Goal: Check status: Check status

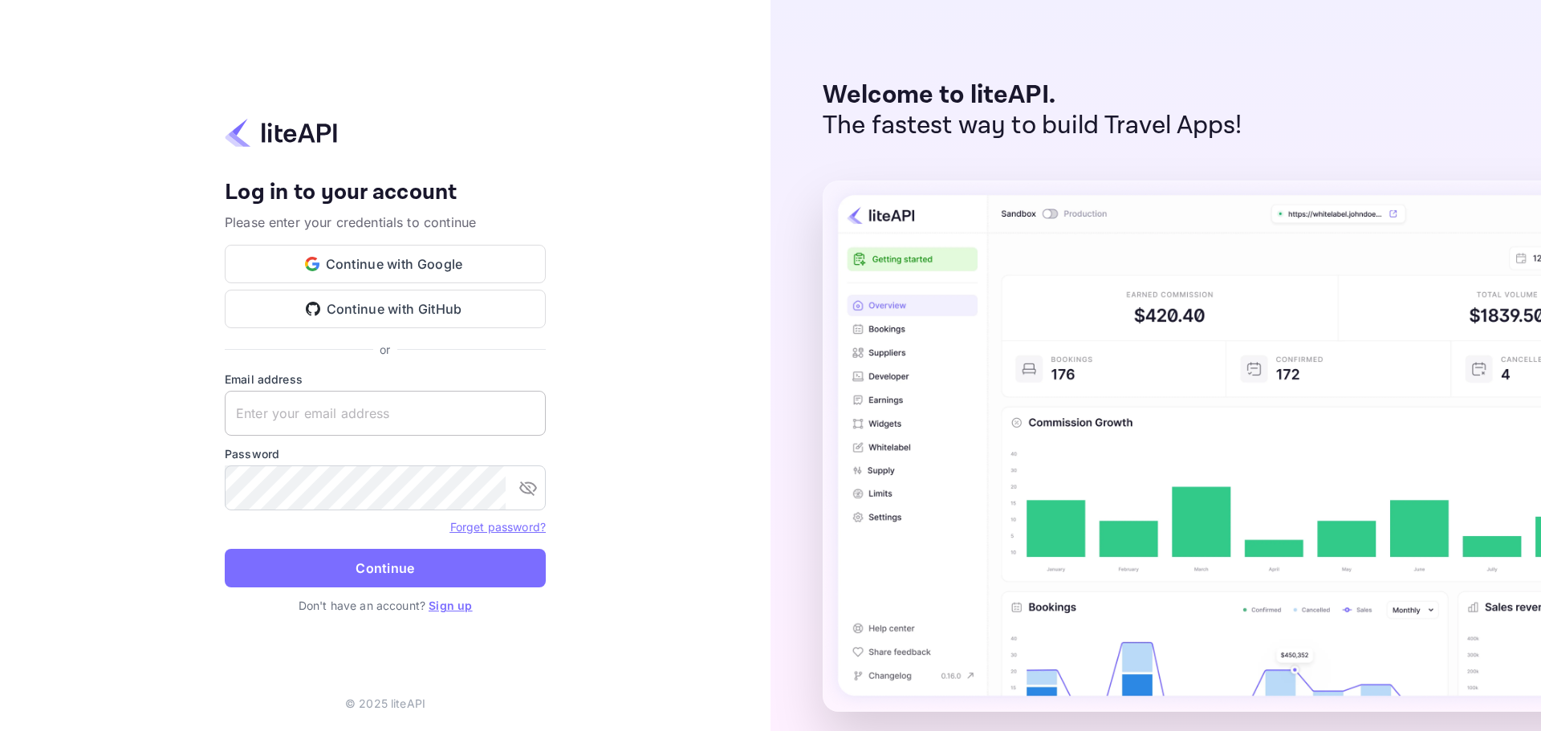
click at [332, 399] on input "text" at bounding box center [385, 413] width 321 height 45
paste input "[EMAIL_ADDRESS][DOMAIN_NAME]"
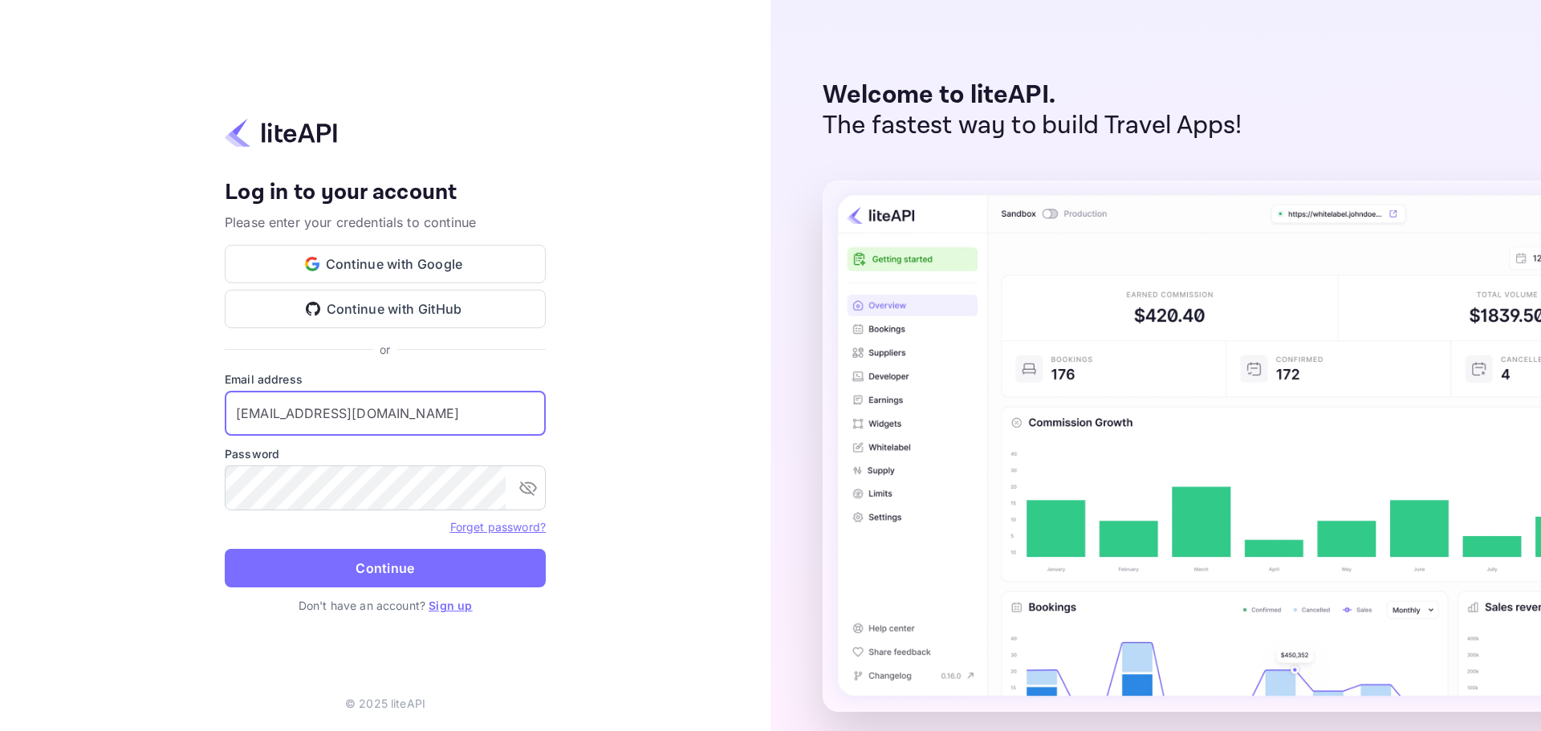
type input "[EMAIL_ADDRESS][DOMAIN_NAME]"
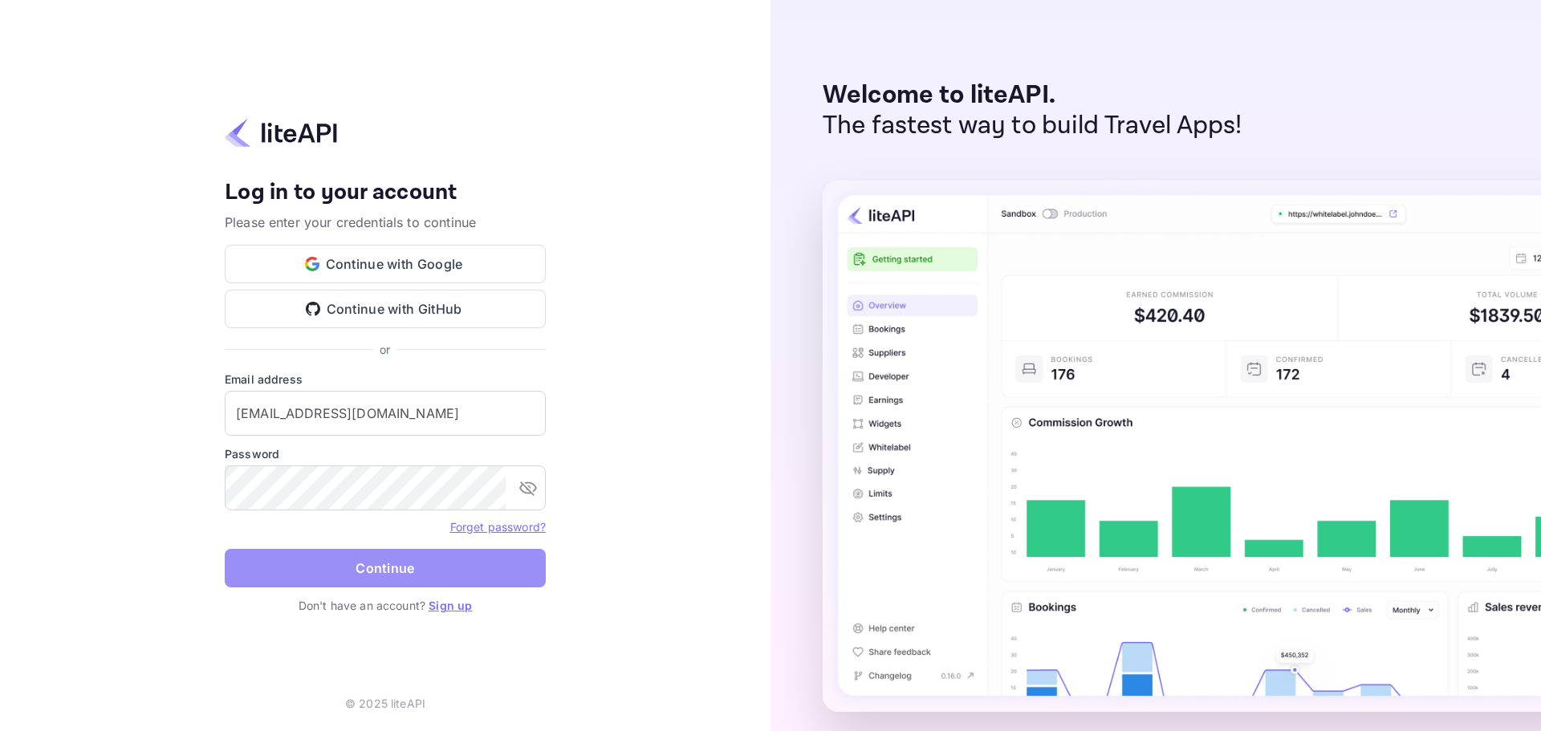
click at [397, 566] on button "Continue" at bounding box center [385, 568] width 321 height 39
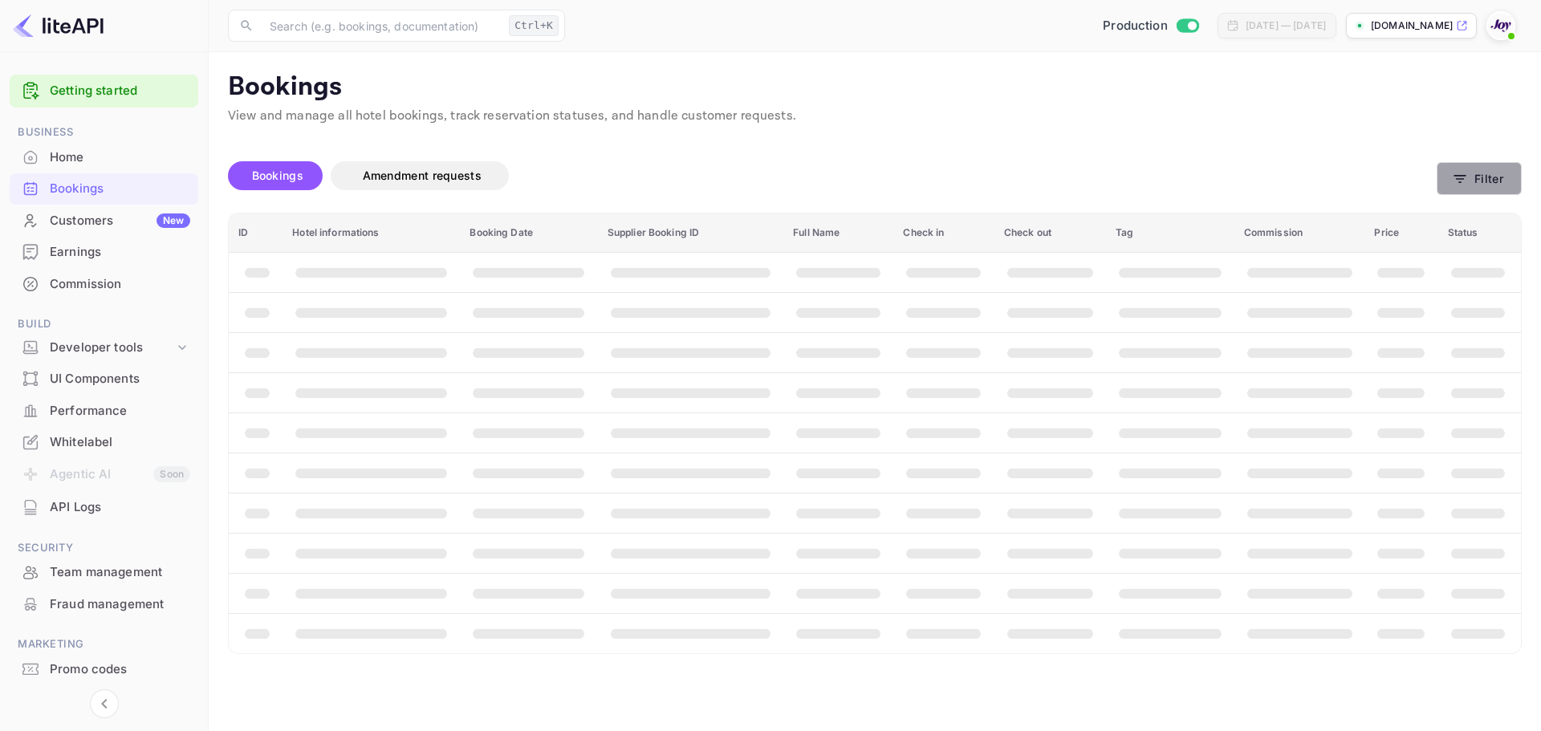
click at [1488, 181] on button "Filter" at bounding box center [1478, 178] width 85 height 33
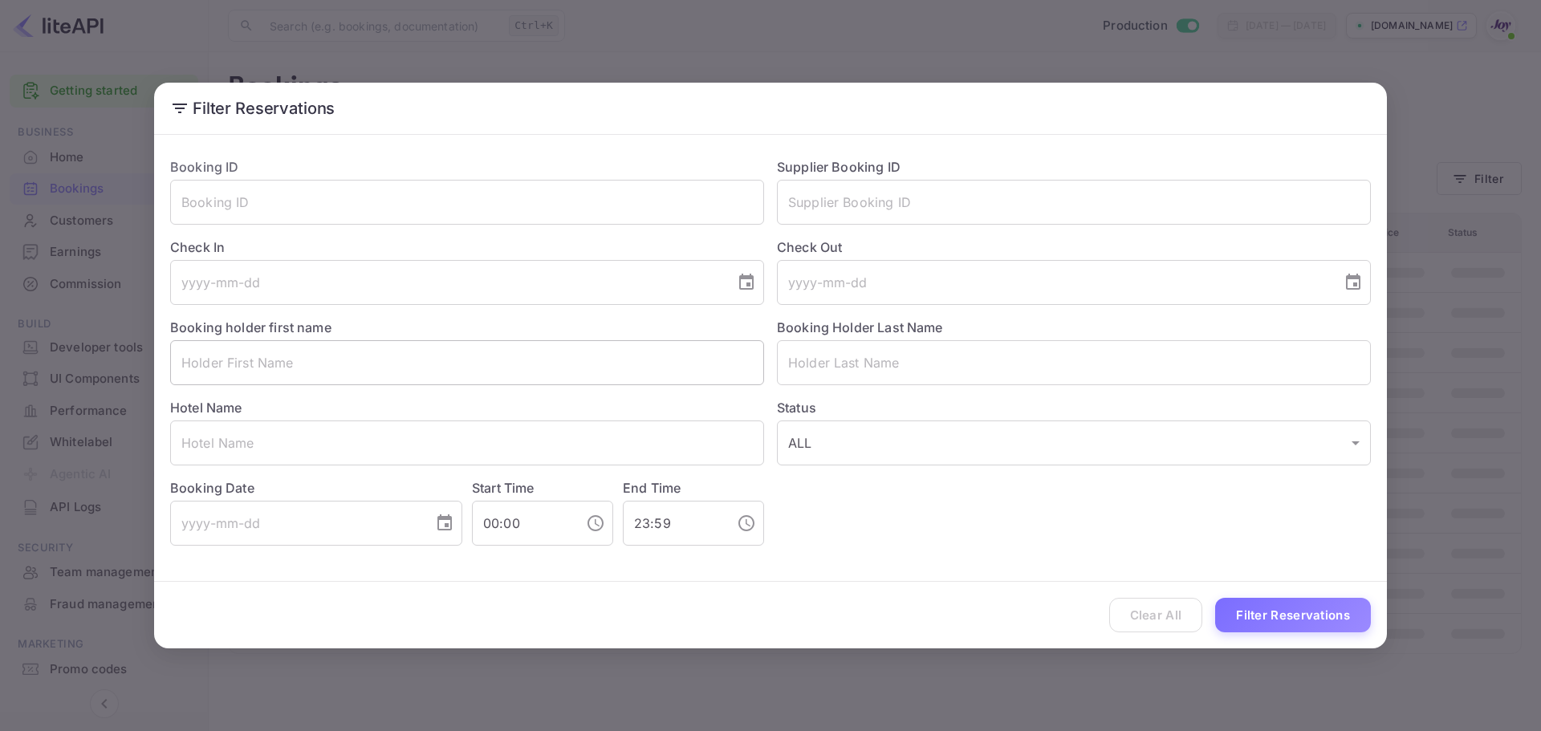
click at [318, 368] on input "text" at bounding box center [467, 362] width 594 height 45
paste input "Monica Routtu"
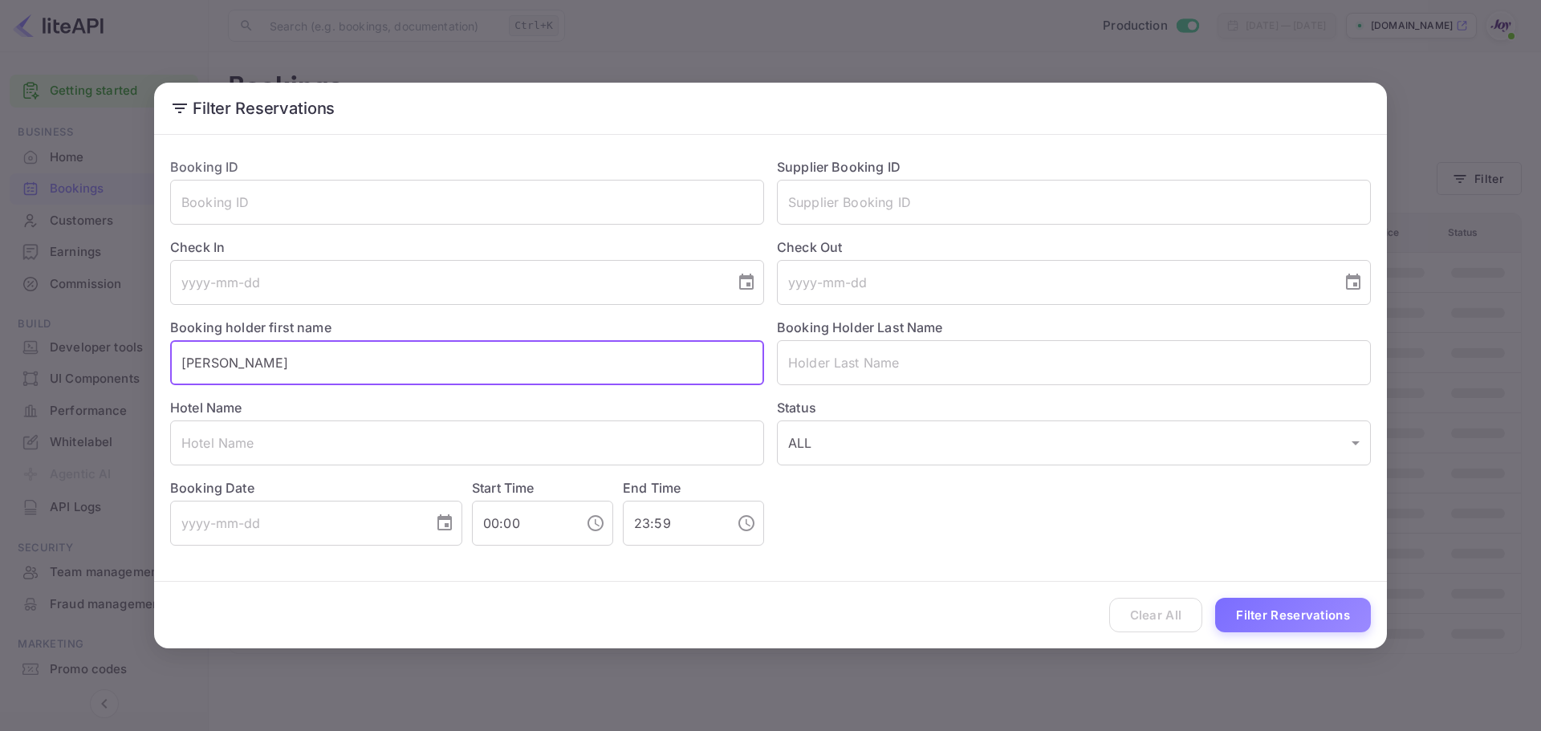
click at [244, 363] on input "Monica Routtu" at bounding box center [467, 362] width 594 height 45
type input "Monica"
click at [895, 358] on input "text" at bounding box center [1074, 362] width 594 height 45
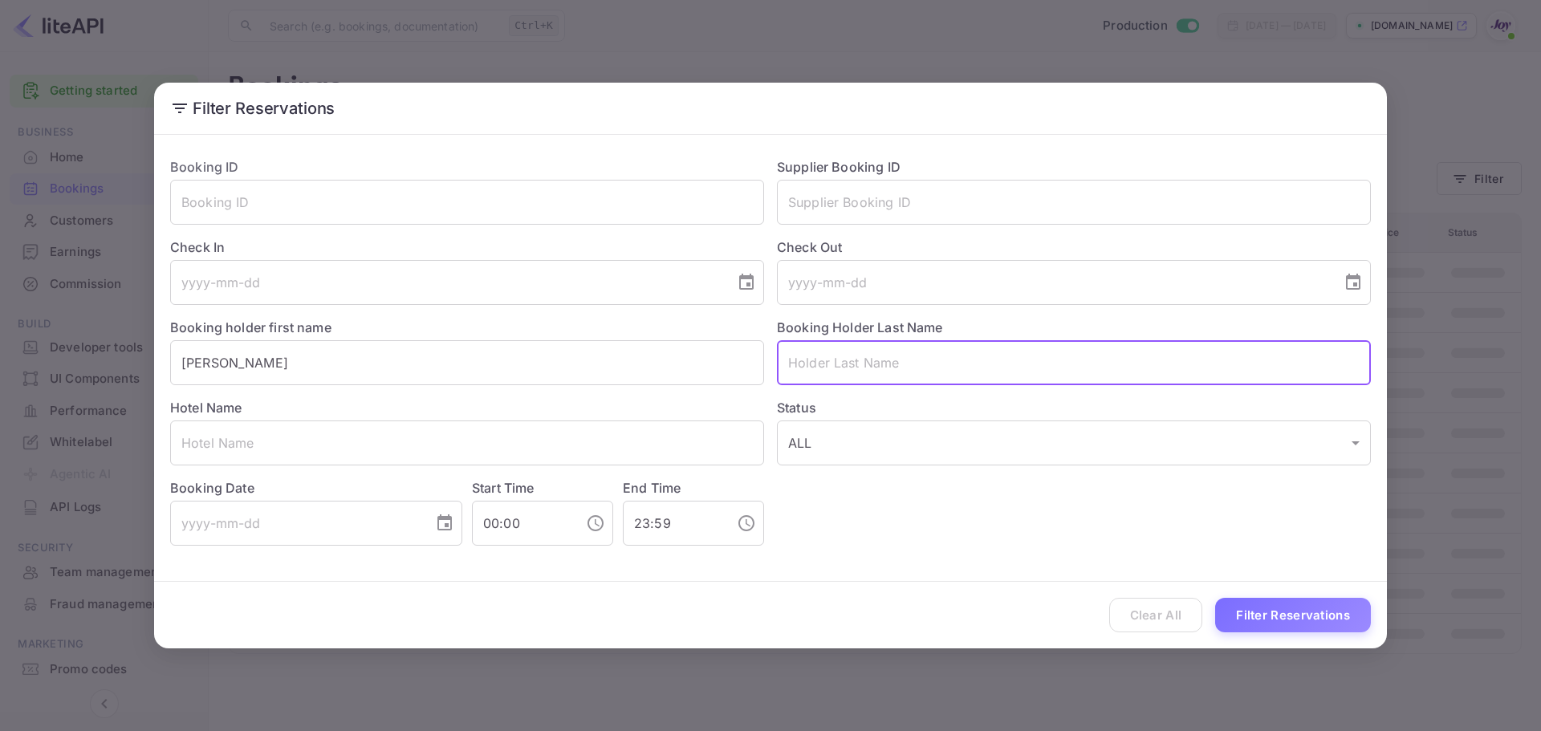
paste input "Routtu"
type input "Routtu"
click at [510, 365] on input "Monica" at bounding box center [467, 362] width 594 height 45
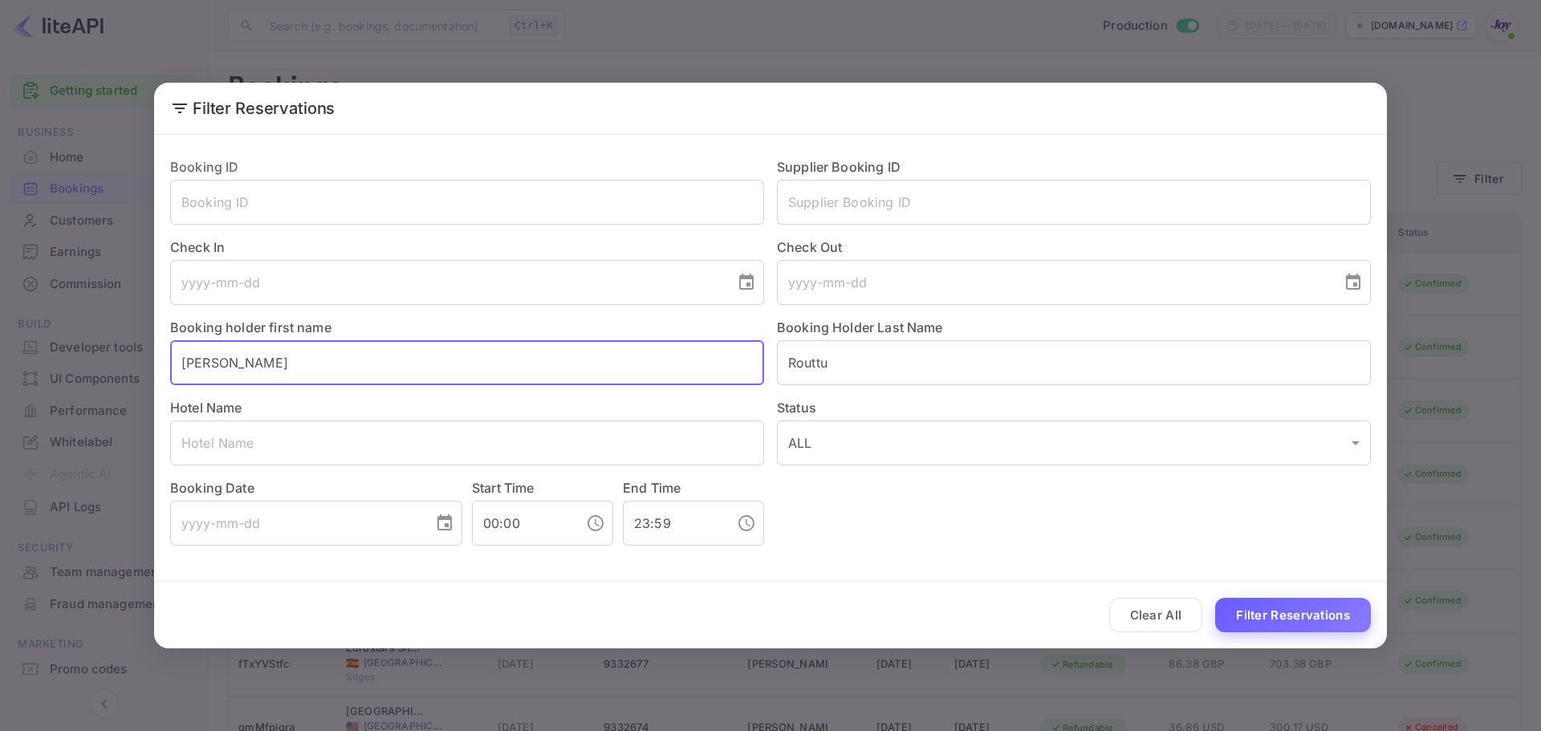
type input "Monica"
click at [1270, 621] on button "Filter Reservations" at bounding box center [1293, 615] width 156 height 35
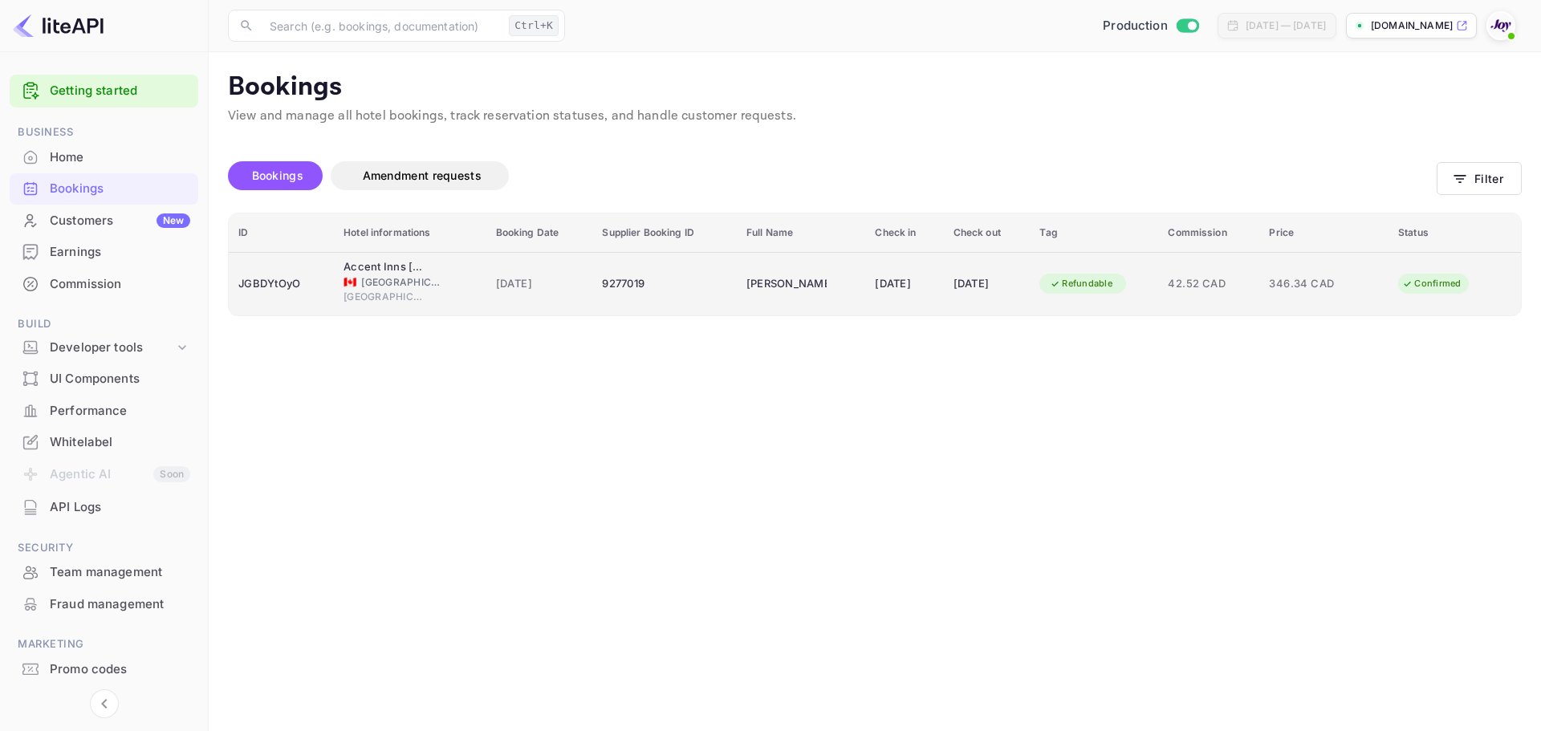
click at [668, 301] on td "9277019" at bounding box center [664, 283] width 144 height 63
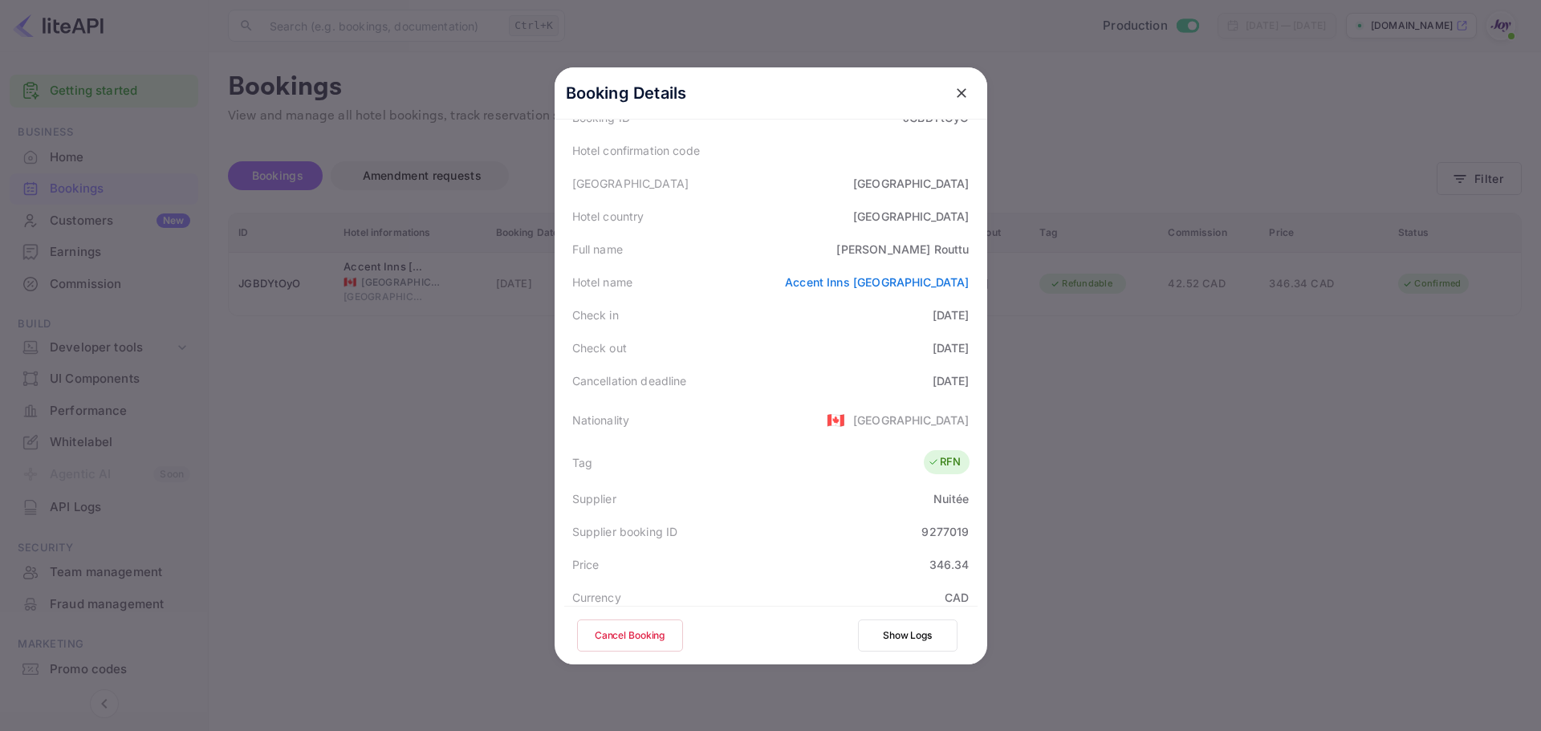
scroll to position [356, 0]
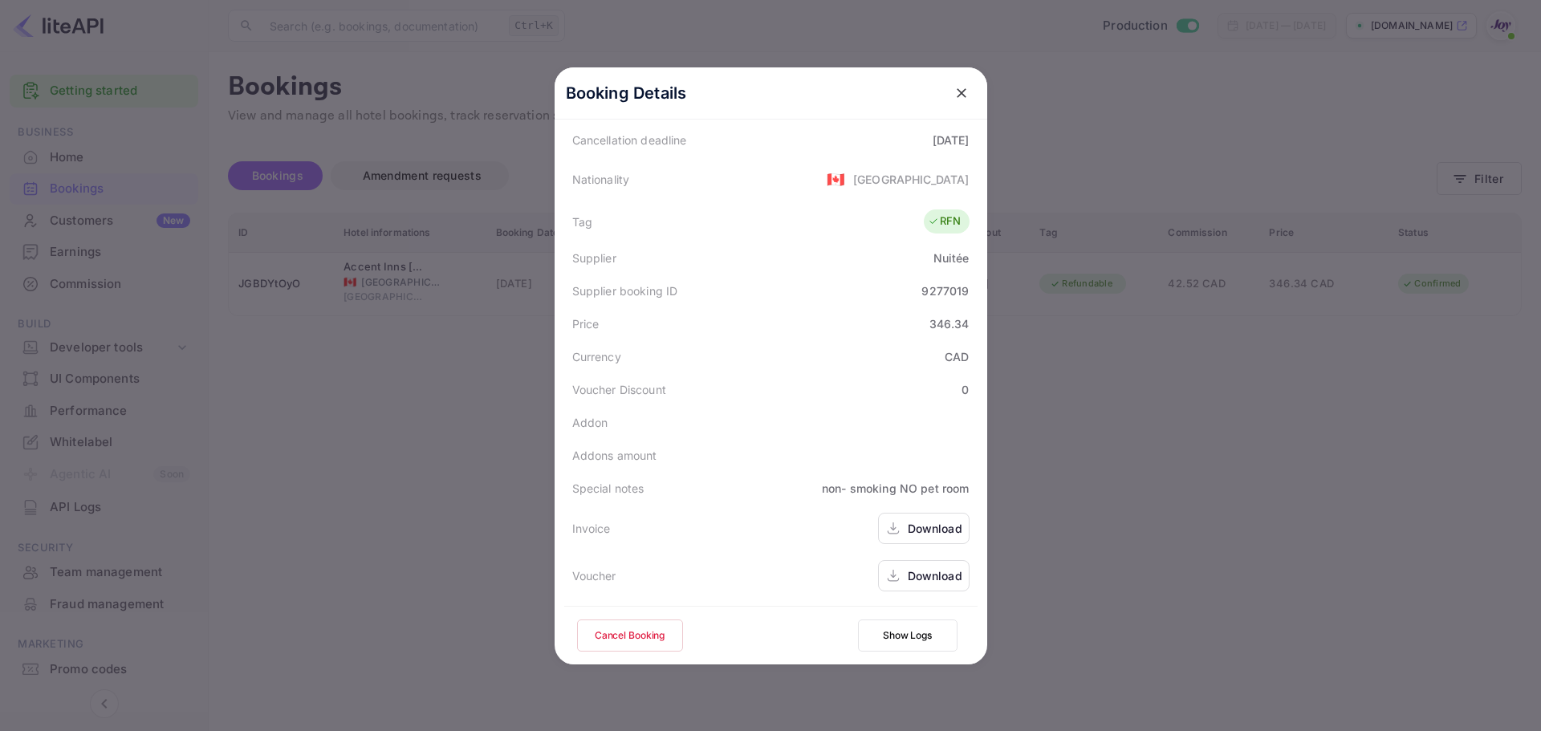
click at [908, 530] on div "Download" at bounding box center [935, 528] width 55 height 17
click at [936, 586] on div "Download" at bounding box center [923, 575] width 91 height 31
click at [940, 290] on div "9277019" at bounding box center [944, 290] width 47 height 17
click at [939, 290] on div "9277019" at bounding box center [944, 290] width 47 height 17
copy div "9277019"
